Goal: Task Accomplishment & Management: Use online tool/utility

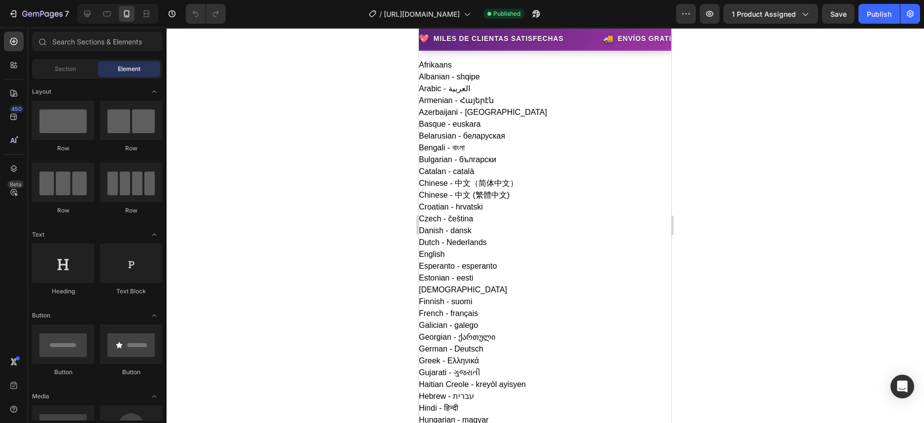
scroll to position [123, 0]
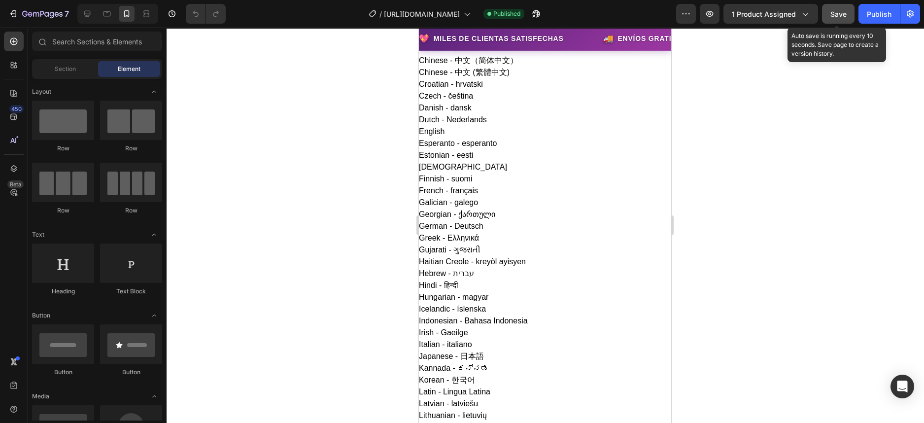
click at [835, 11] on span "Save" at bounding box center [838, 14] width 16 height 8
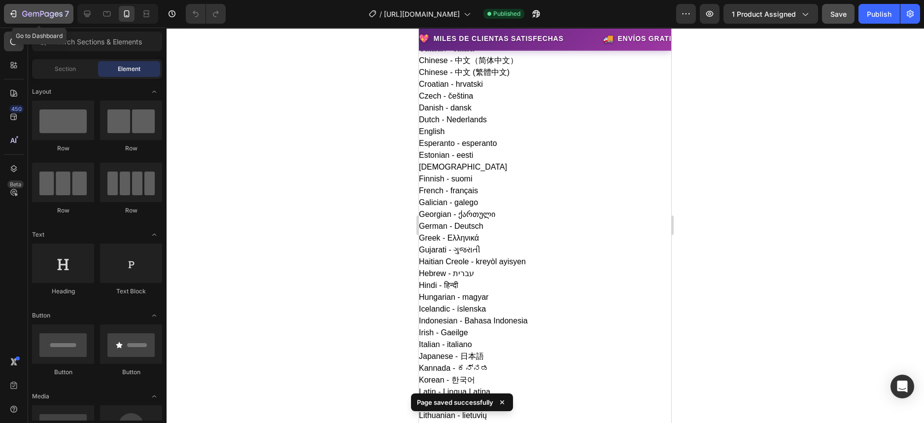
click at [31, 12] on icon "button" at bounding box center [42, 14] width 40 height 8
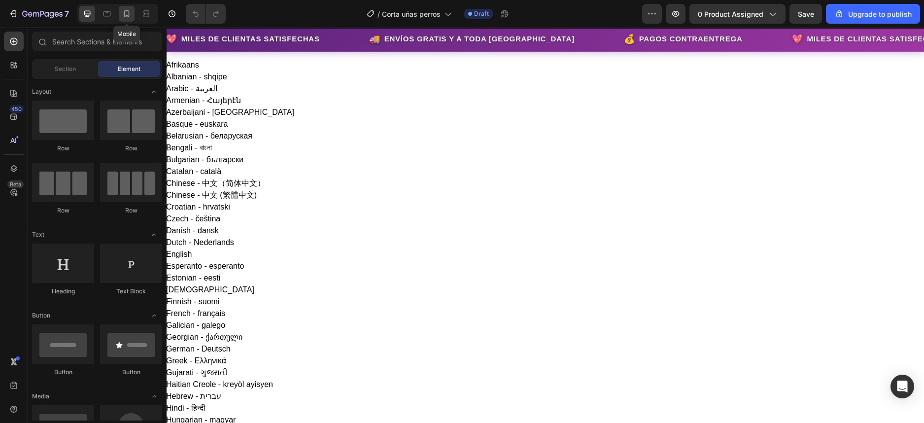
click at [130, 14] on icon at bounding box center [127, 14] width 10 height 10
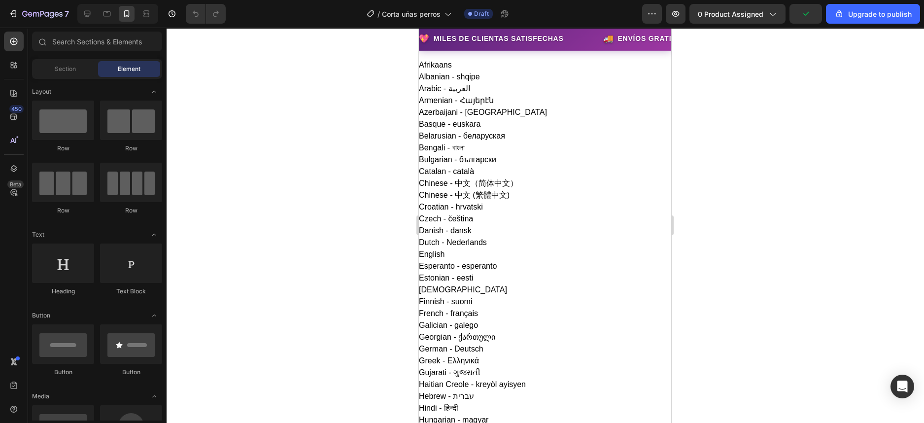
click at [525, 42] on div "💖 Miles de clientas satisfechas 🚚 Envíos gratis y a toda [GEOGRAPHIC_DATA] 💰 Pa…" at bounding box center [545, 39] width 252 height 23
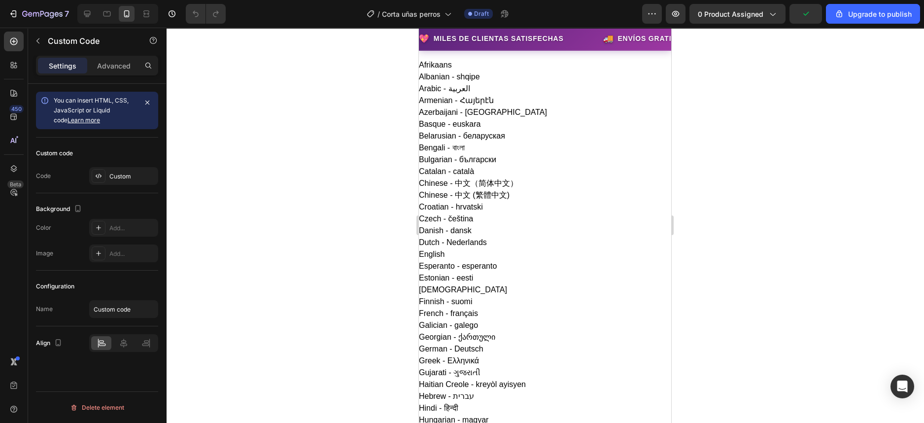
click at [525, 42] on div "💖 Miles de clientas satisfechas 🚚 Envíos gratis y a toda [GEOGRAPHIC_DATA] 💰 Pa…" at bounding box center [545, 39] width 252 height 23
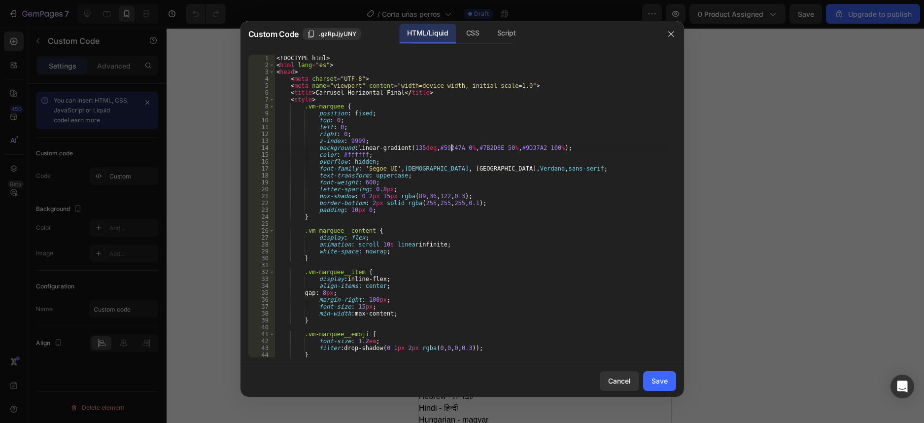
click at [450, 146] on div "<! DOCTYPE html > < html lang = "es" > < head > < meta charset = "UTF-8" > < me…" at bounding box center [470, 213] width 392 height 316
paste textarea "00000B"
click at [487, 144] on div "<! DOCTYPE html > < html lang = "es" > < head > < meta charset = "UTF-8" > < me…" at bounding box center [470, 213] width 392 height 316
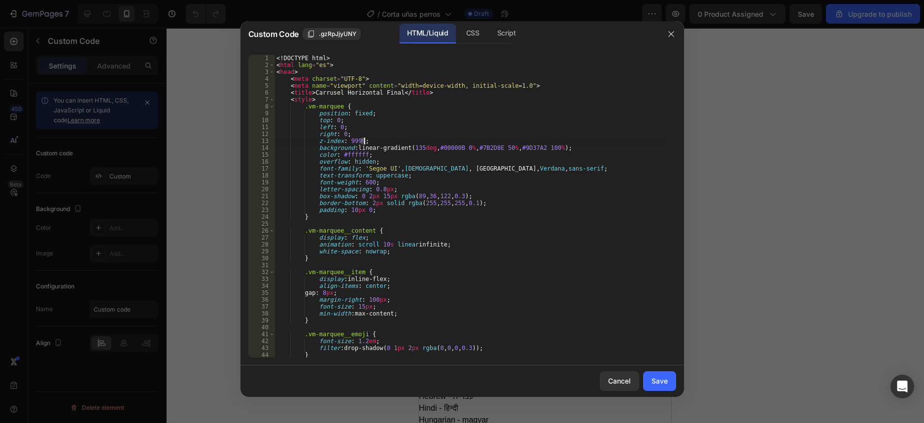
click at [487, 144] on div "<! DOCTYPE html > < html lang = "es" > < head > < meta charset = "UTF-8" > < me…" at bounding box center [470, 206] width 392 height 303
click at [492, 146] on div "<! DOCTYPE html > < html lang = "es" > < head > < meta charset = "UTF-8" > < me…" at bounding box center [470, 213] width 392 height 316
paste textarea "00000B"
click at [536, 147] on div "<! DOCTYPE html > < html lang = "es" > < head > < meta charset = "UTF-8" > < me…" at bounding box center [470, 213] width 392 height 316
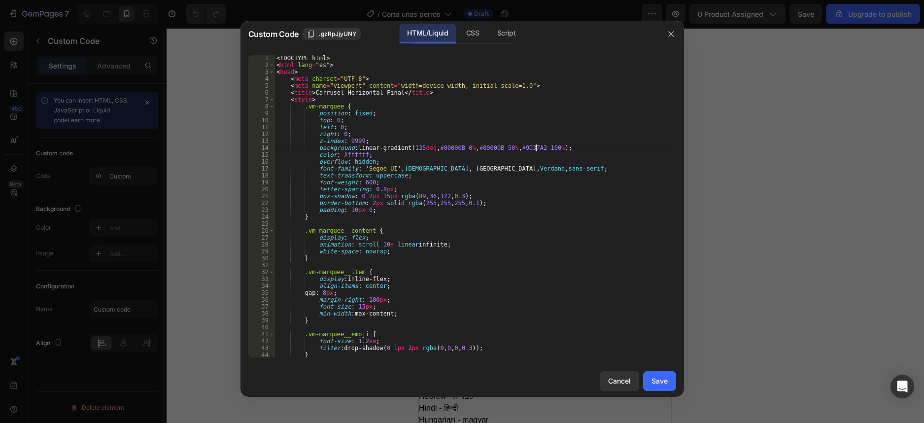
click at [536, 147] on div "<! DOCTYPE html > < html lang = "es" > < head > < meta charset = "UTF-8" > < me…" at bounding box center [470, 213] width 392 height 316
paste textarea "00000B"
type textarea "background: linear-gradient(135deg, #00000B 0%, #00000B 50%, #00000B 100%);"
click at [663, 381] on div "Save" at bounding box center [659, 380] width 16 height 10
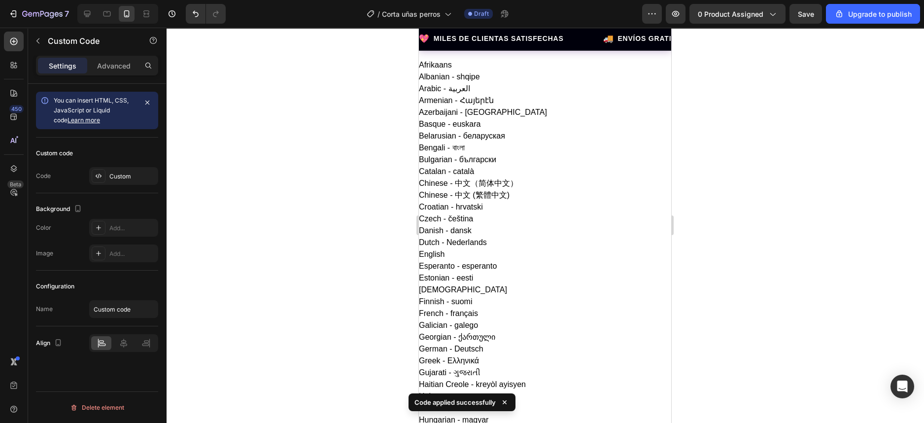
click at [624, 41] on span "Miles de clientas satisfechas" at bounding box center [689, 39] width 130 height 10
click at [600, 41] on span "Miles de clientas satisfechas" at bounding box center [665, 39] width 130 height 10
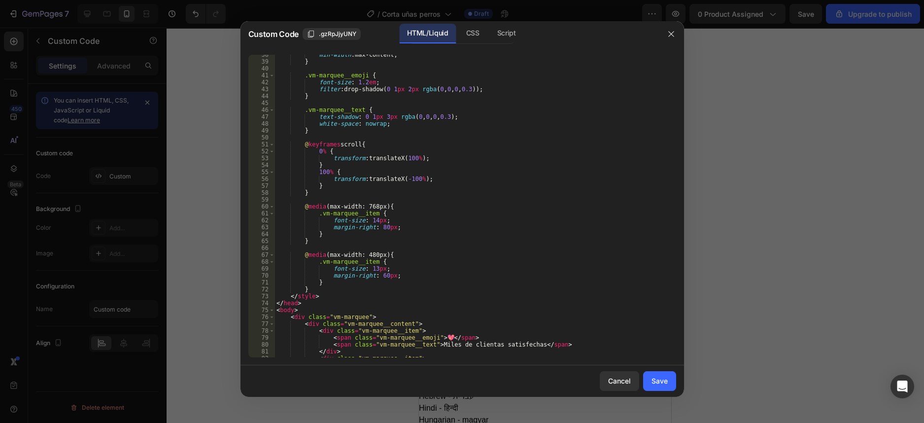
scroll to position [332, 0]
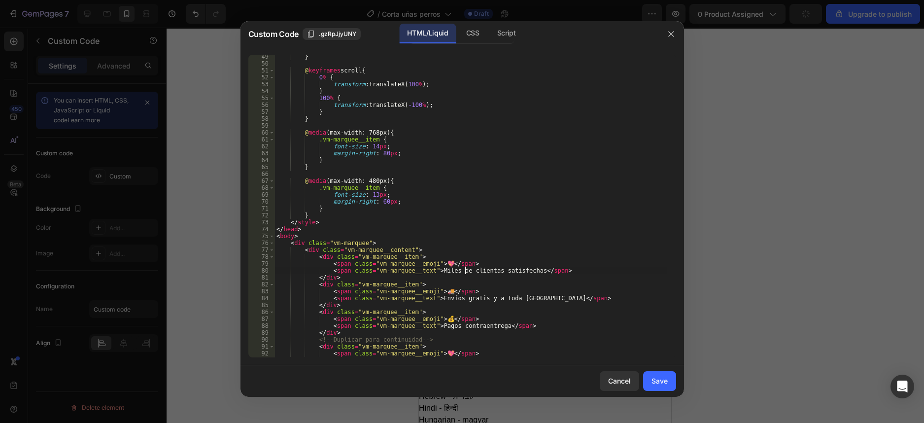
click at [465, 269] on div "} @ keyframes scroll { 0 % { transform : translateX( 100 % ) ; } 100 % { transf…" at bounding box center [470, 211] width 392 height 316
click at [474, 269] on div "} @ keyframes scroll { 0 % { transform : translateX( 100 % ) ; } 100 % { transf…" at bounding box center [470, 211] width 392 height 316
click at [510, 271] on div "} @ keyframes scroll { 0 % { transform : translateX( 100 % ) ; } 100 % { transf…" at bounding box center [470, 211] width 392 height 316
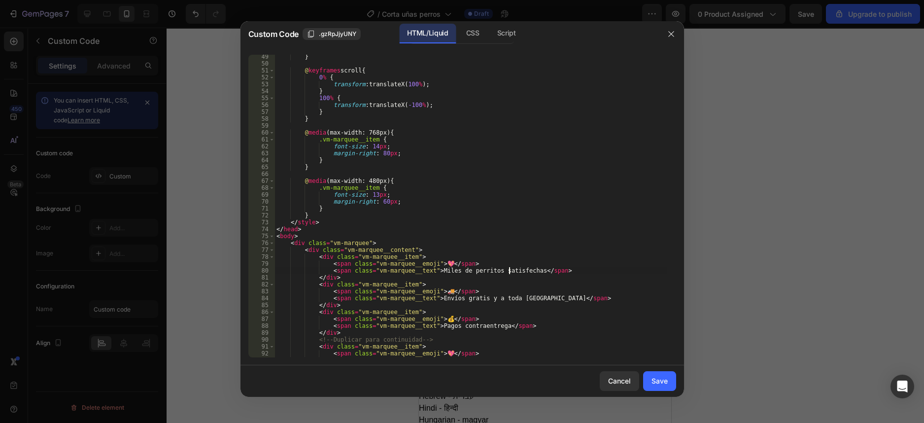
click at [510, 271] on div "} @ keyframes scroll { 0 % { transform : translateX( 100 % ) ; } 100 % { transf…" at bounding box center [470, 211] width 392 height 316
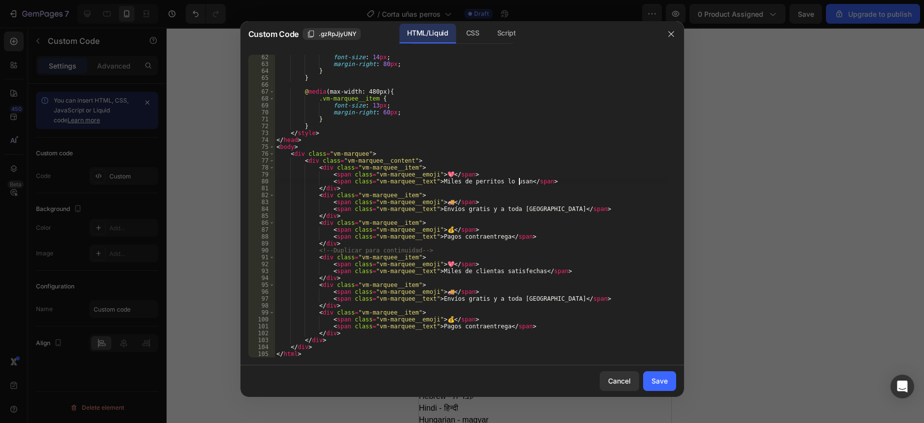
scroll to position [421, 0]
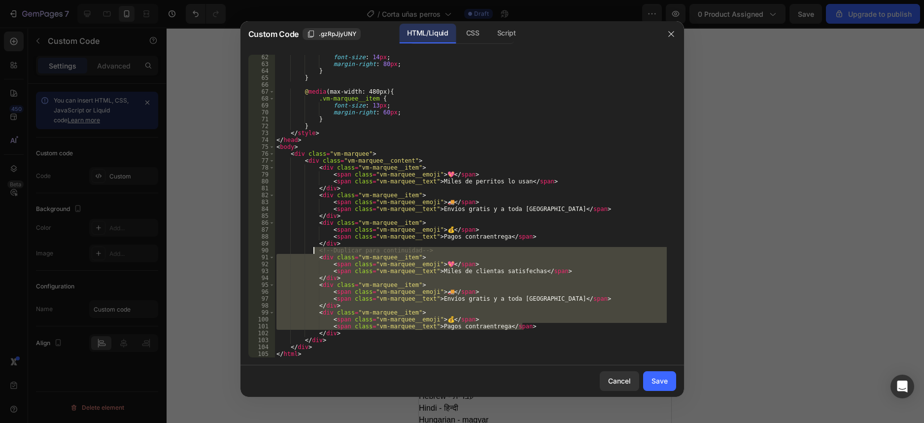
drag, startPoint x: 530, startPoint y: 329, endPoint x: 315, endPoint y: 249, distance: 229.2
click at [315, 249] on div "font-size : 14 px ; margin-right : 80 px ; } } @ media (max-width: 480px) { .vm…" at bounding box center [470, 212] width 392 height 316
type textarea "<!-- Duplicar para continuidad --> <div class="vm-marquee__item">"
click at [348, 268] on div "font-size : 14 px ; margin-right : 80 px ; } } @ media (max-width: 480px) { .vm…" at bounding box center [470, 206] width 392 height 303
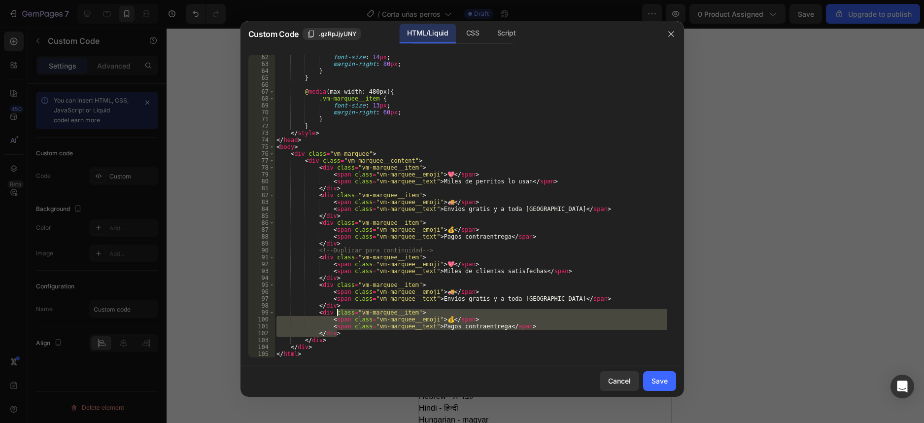
drag, startPoint x: 525, startPoint y: 331, endPoint x: 338, endPoint y: 314, distance: 188.4
click at [338, 314] on div "font-size : 14 px ; margin-right : 80 px ; } } @ media (max-width: 480px) { .vm…" at bounding box center [470, 212] width 392 height 316
click at [362, 331] on div "font-size : 14 px ; margin-right : 80 px ; } } @ media (max-width: 480px) { .vm…" at bounding box center [470, 206] width 392 height 303
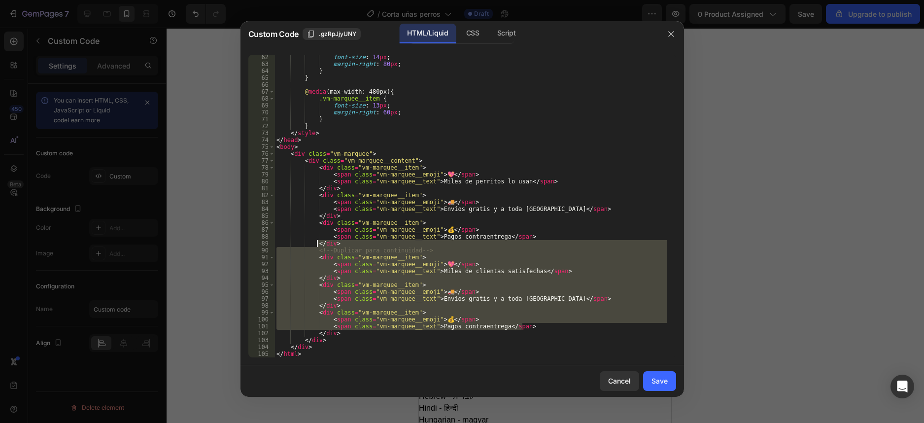
drag, startPoint x: 509, startPoint y: 328, endPoint x: 317, endPoint y: 245, distance: 209.2
click at [317, 245] on div "font-size : 14 px ; margin-right : 80 px ; } } @ media (max-width: 480px) { .vm…" at bounding box center [470, 212] width 392 height 316
type textarea "</div> <!-- Duplicar para continuidad -->"
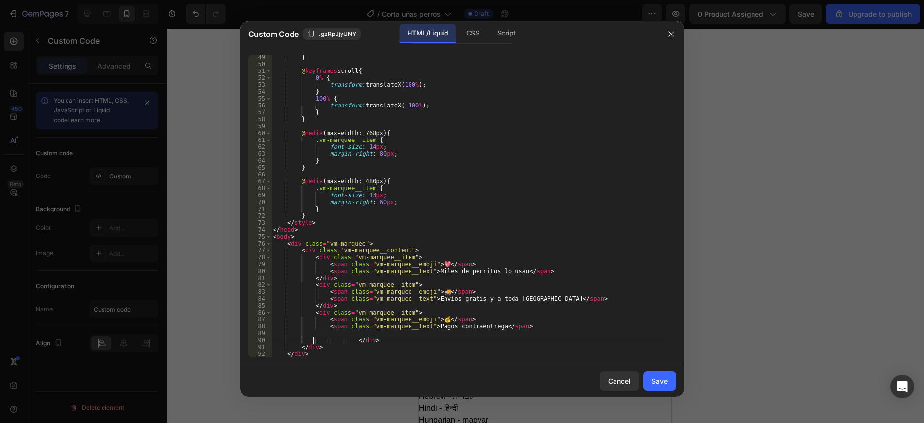
scroll to position [0, 5]
type textarea "</div>"
click at [330, 334] on div "} @ keyframes scroll { 0 % { transform : translateX( 100 % ) ; } 100 % { transf…" at bounding box center [468, 206] width 395 height 303
type textarea "</div>"
click at [664, 388] on button "Save" at bounding box center [659, 381] width 33 height 20
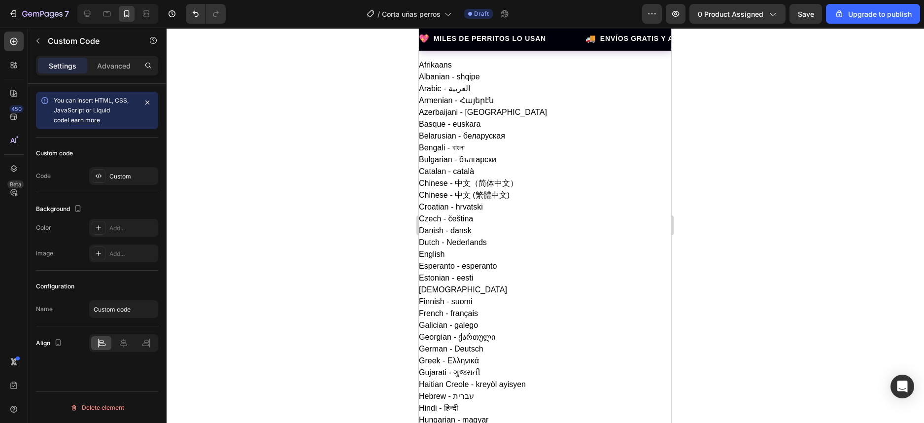
click at [772, 41] on div "💰 Pagos contraentrega" at bounding box center [828, 39] width 112 height 12
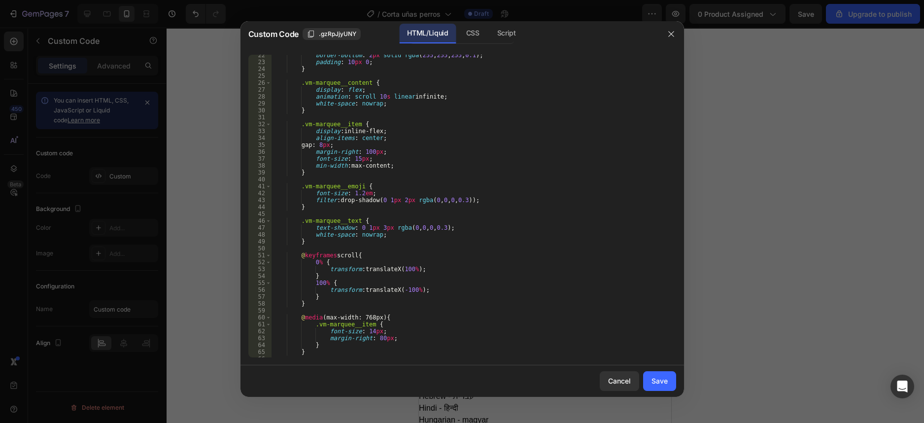
scroll to position [338, 0]
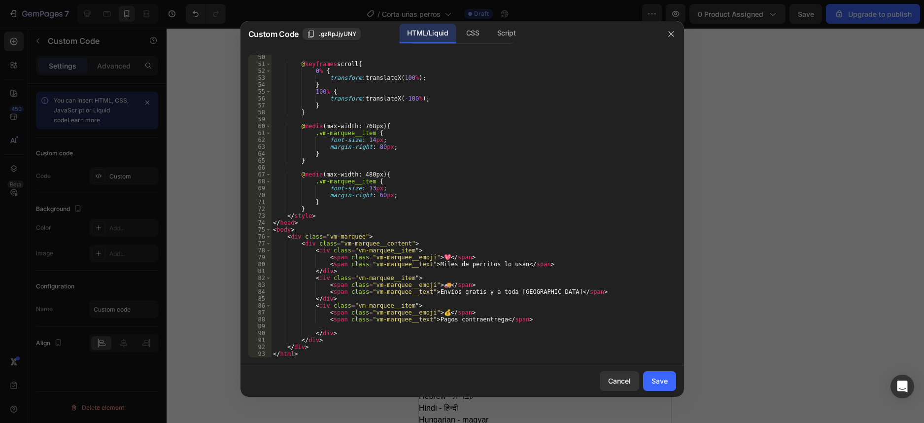
click at [440, 255] on div "@ keyframes scroll { 0 % { transform : translateX( 100 % ) ; } 100 % { transfor…" at bounding box center [468, 212] width 395 height 316
paste textarea "🐕"
type textarea "<span class="vm-marquee__emoji">🐕</span>"
click at [660, 382] on div "Save" at bounding box center [659, 380] width 16 height 10
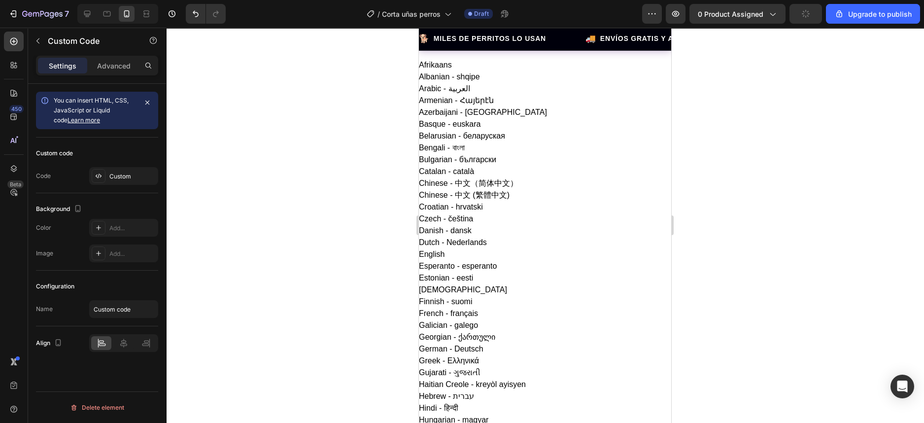
click at [738, 106] on div at bounding box center [545, 225] width 758 height 395
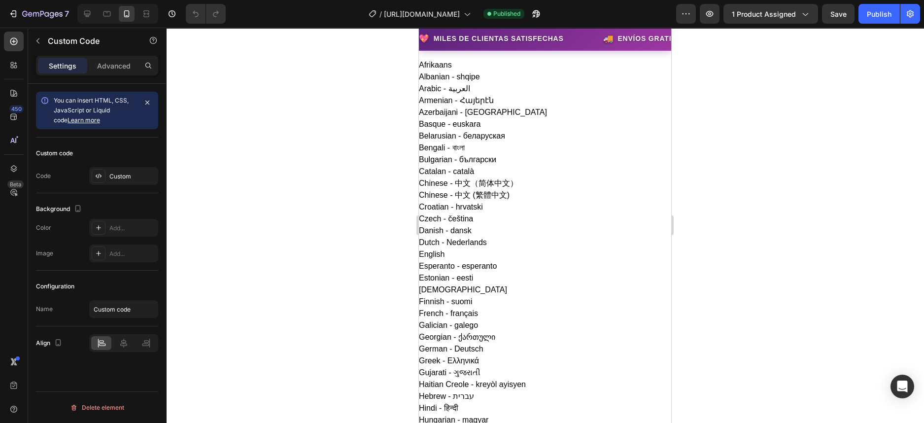
click at [98, 230] on icon at bounding box center [99, 228] width 8 height 8
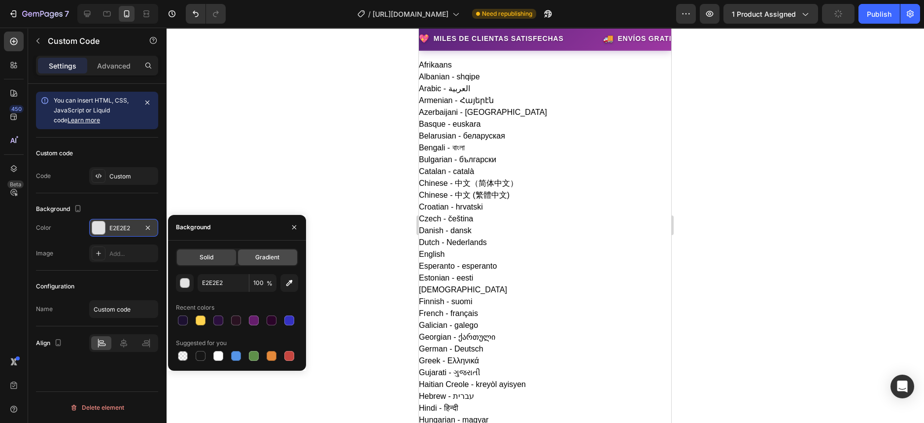
click at [269, 258] on span "Gradient" at bounding box center [267, 257] width 24 height 9
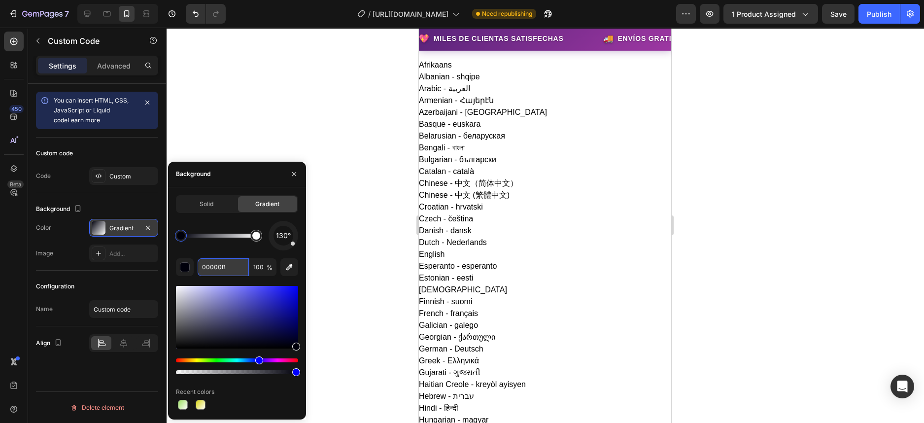
click at [236, 266] on input "00000B" at bounding box center [223, 267] width 51 height 18
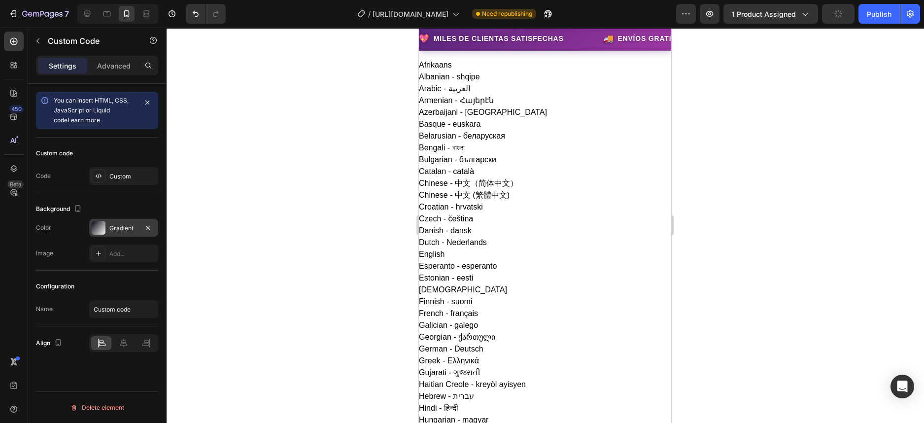
click at [123, 232] on div "Gradient" at bounding box center [123, 228] width 69 height 18
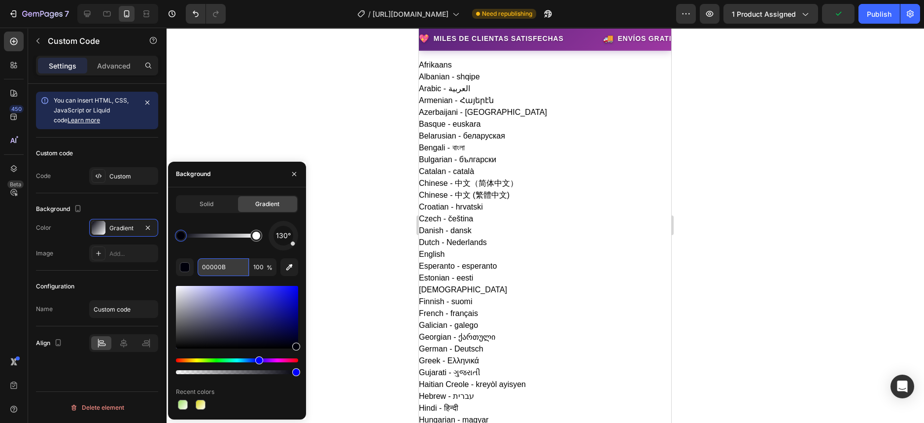
click at [218, 267] on input "00000B" at bounding box center [223, 267] width 51 height 18
